Goal: Find specific page/section: Find specific page/section

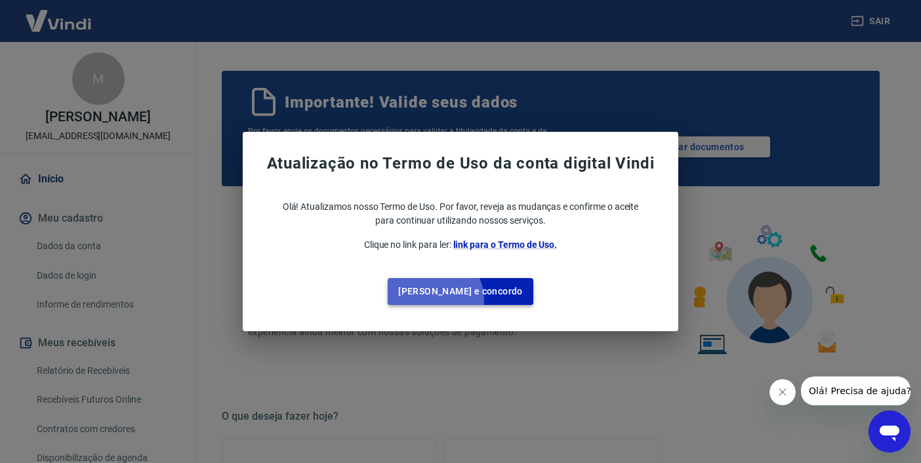
click at [461, 299] on button "[PERSON_NAME] e concordo" at bounding box center [461, 291] width 146 height 27
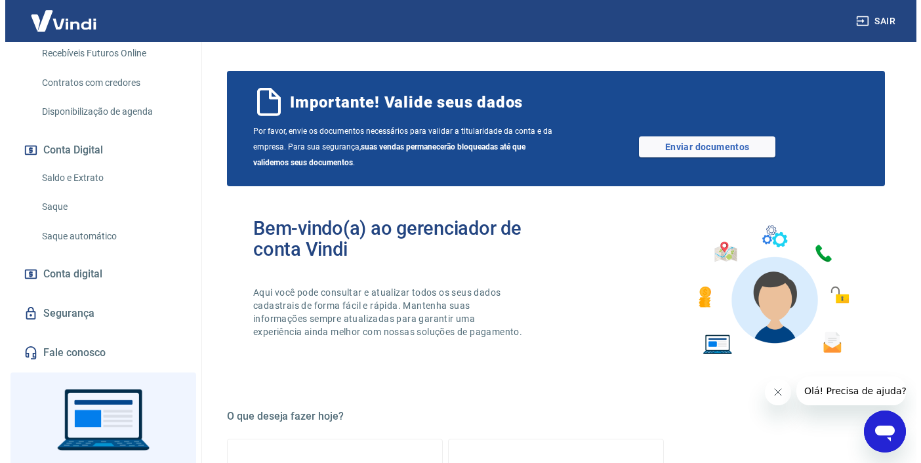
scroll to position [392, 0]
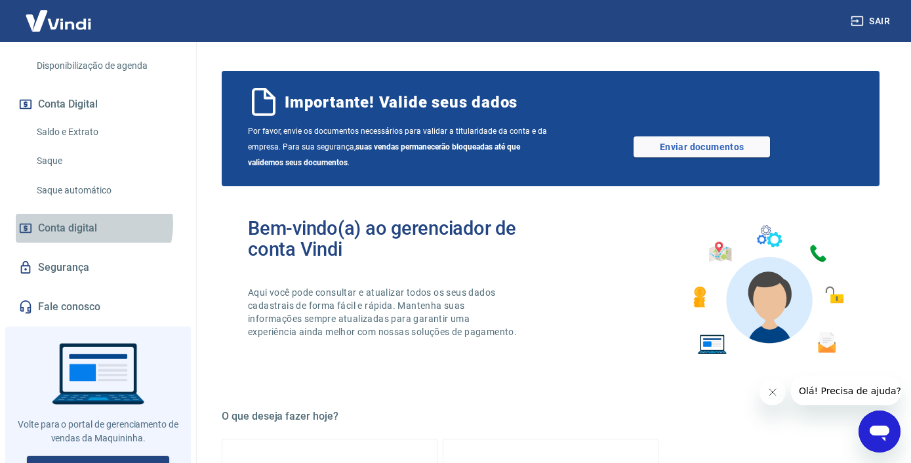
click at [89, 224] on span "Conta digital" at bounding box center [67, 228] width 59 height 18
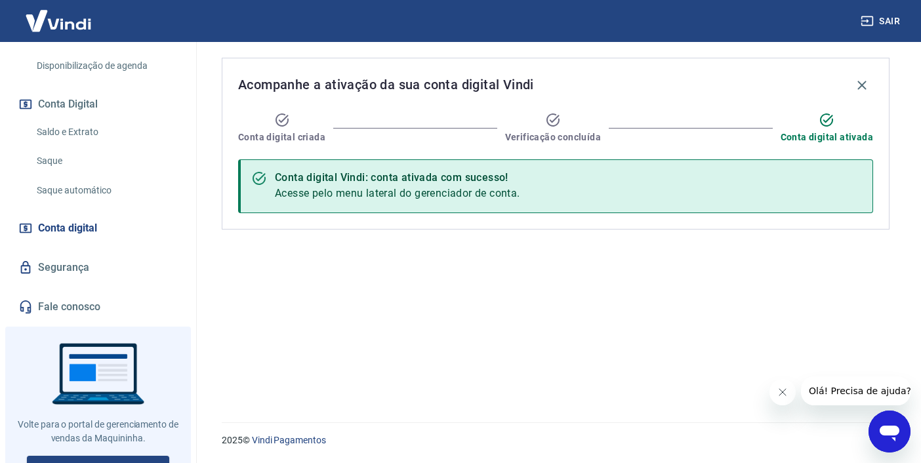
click at [539, 300] on div "Acompanhe a ativação da sua conta digital Vindi Conta digital criada Verificaçã…" at bounding box center [555, 224] width 699 height 365
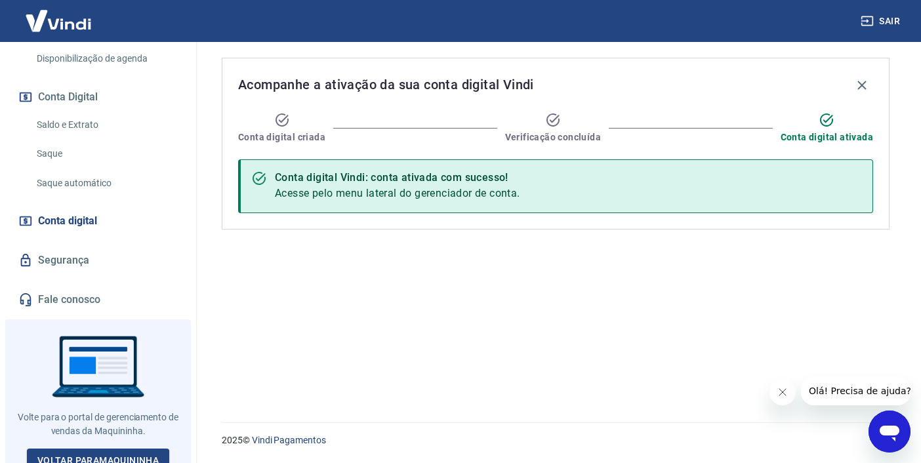
scroll to position [409, 0]
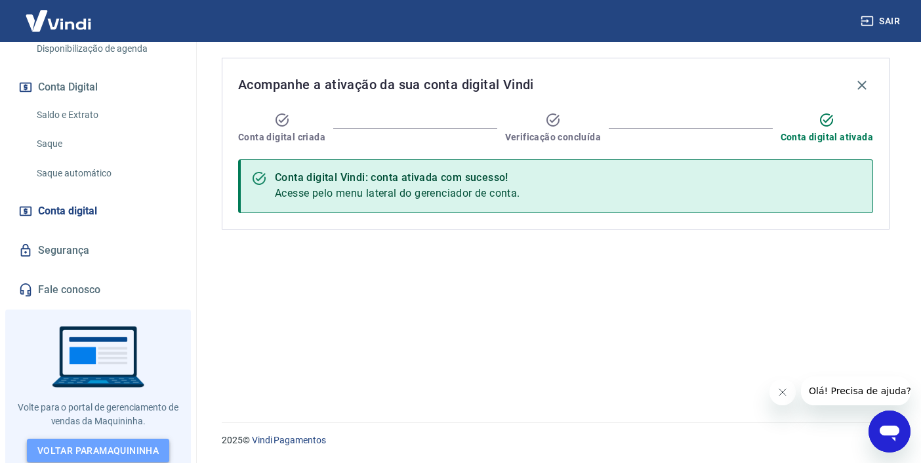
click at [110, 442] on link "Voltar para Maquininha" at bounding box center [98, 451] width 142 height 24
